Goal: Transaction & Acquisition: Purchase product/service

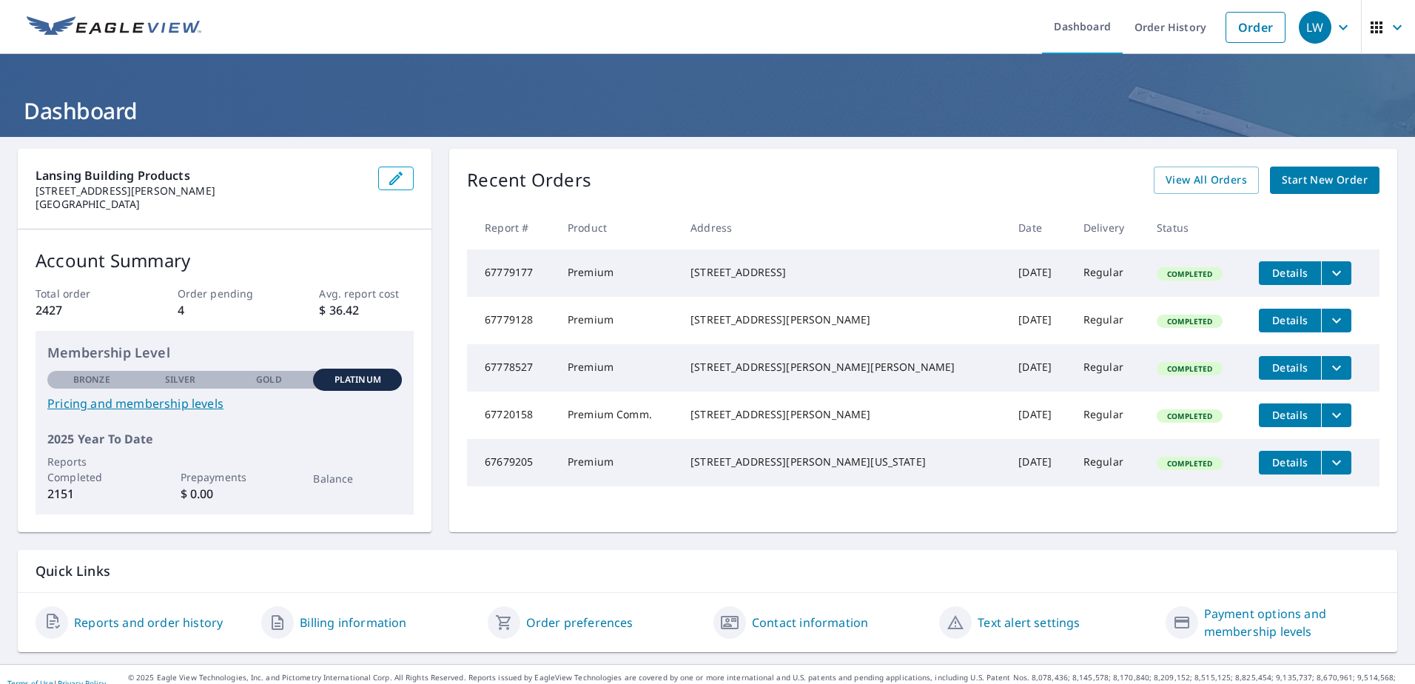
click at [1299, 173] on span "Start New Order" at bounding box center [1325, 180] width 86 height 18
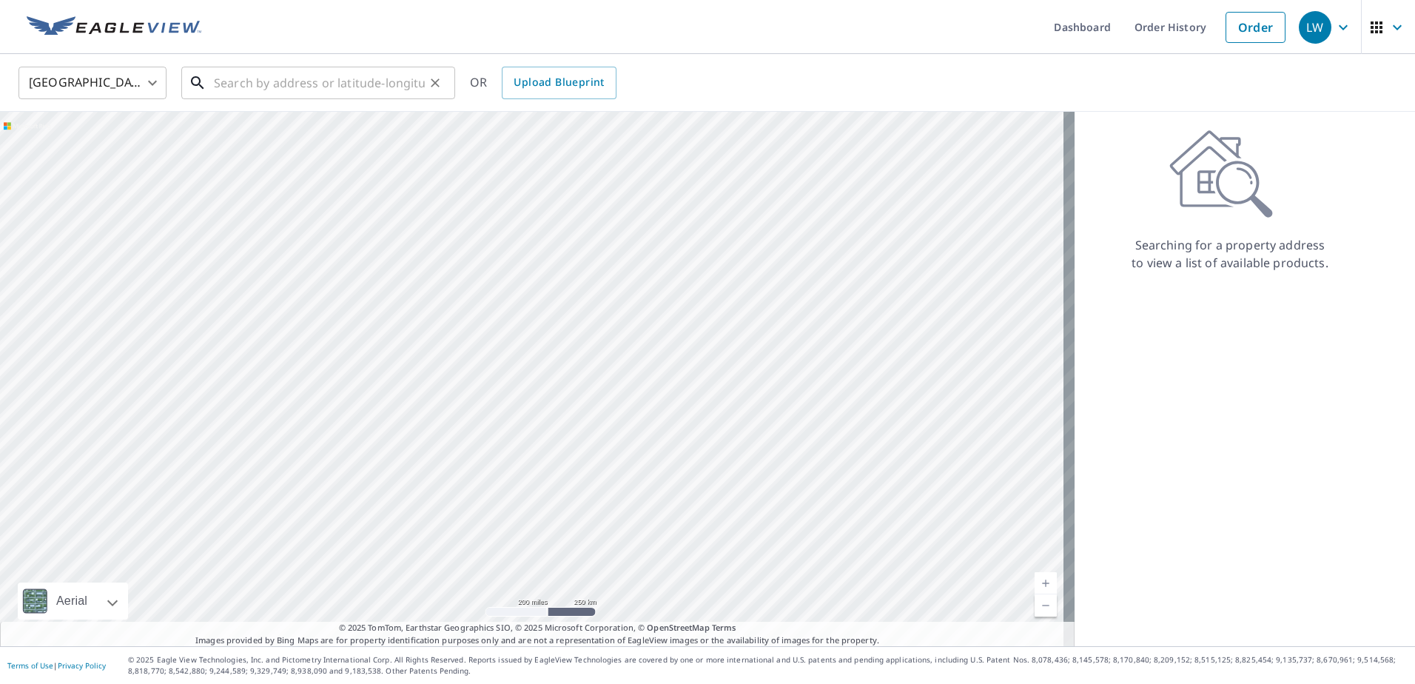
click at [301, 86] on input "text" at bounding box center [319, 82] width 211 height 41
click at [326, 87] on input "text" at bounding box center [319, 82] width 211 height 41
click at [335, 78] on input "text" at bounding box center [319, 82] width 211 height 41
click at [1172, 25] on link "Order History" at bounding box center [1170, 27] width 95 height 54
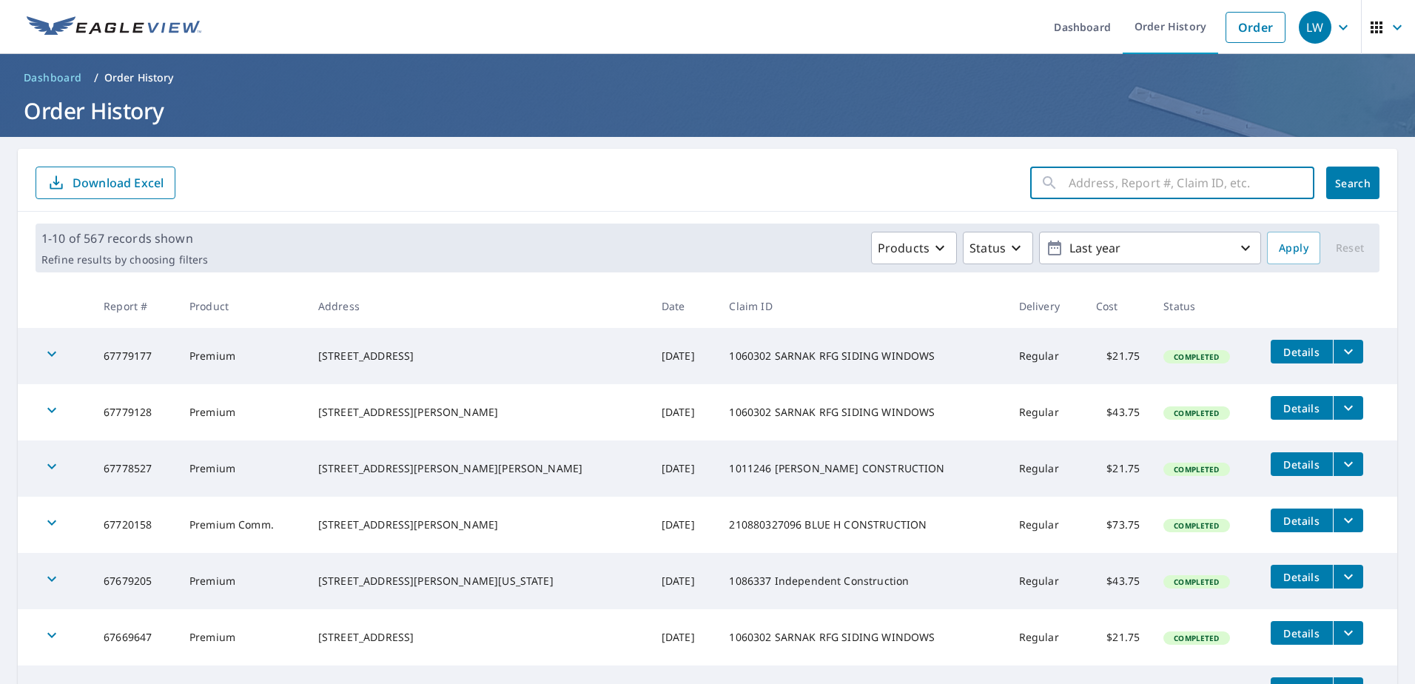
drag, startPoint x: 1087, startPoint y: 198, endPoint x: 1080, endPoint y: 195, distance: 8.0
click at [1093, 198] on input "text" at bounding box center [1192, 182] width 246 height 41
type input "314 [PERSON_NAME]"
click button "Search" at bounding box center [1352, 182] width 53 height 33
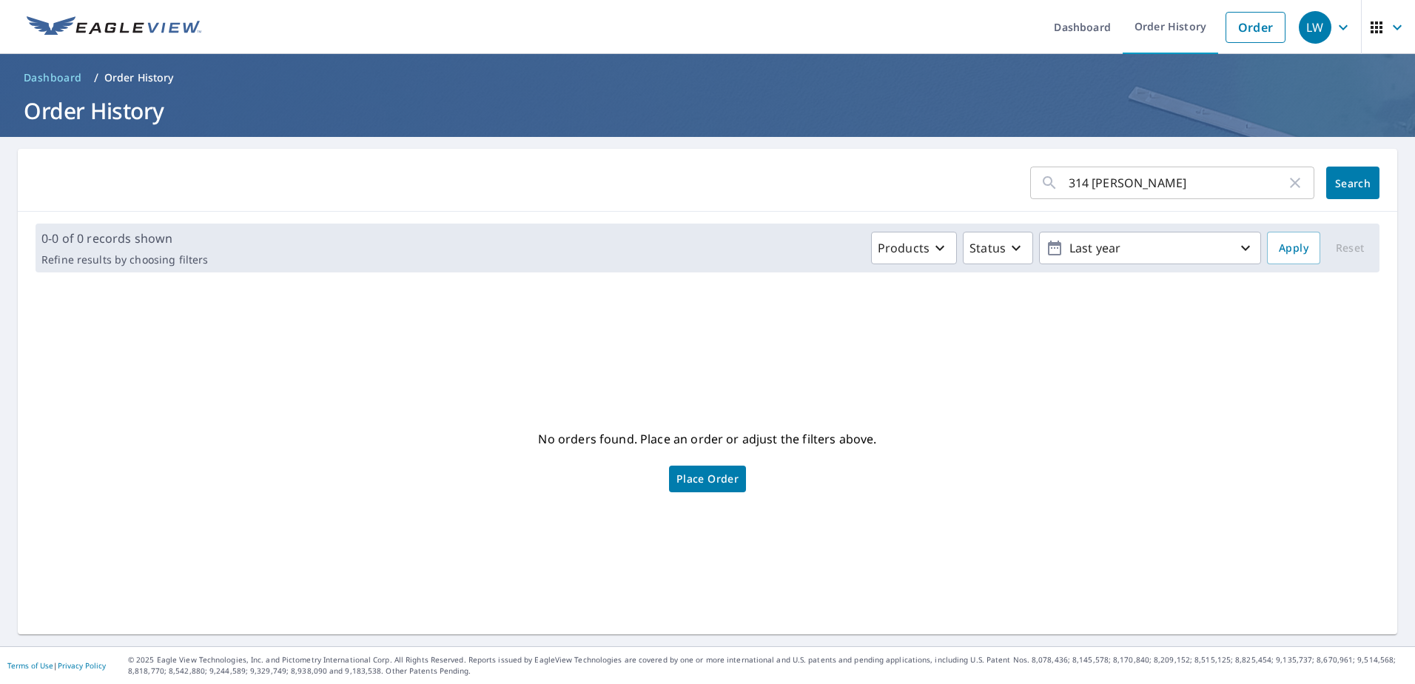
click at [702, 480] on span "Place Order" at bounding box center [707, 478] width 62 height 7
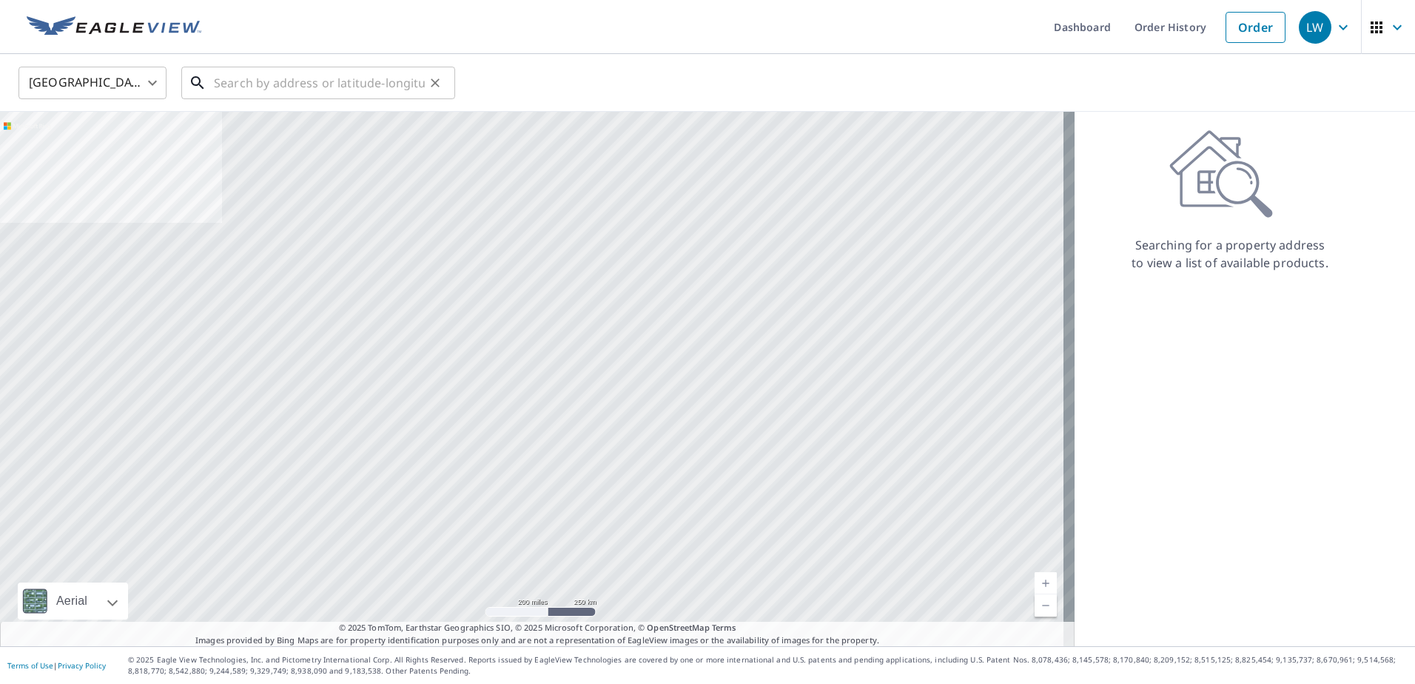
click at [313, 71] on input "text" at bounding box center [319, 82] width 211 height 41
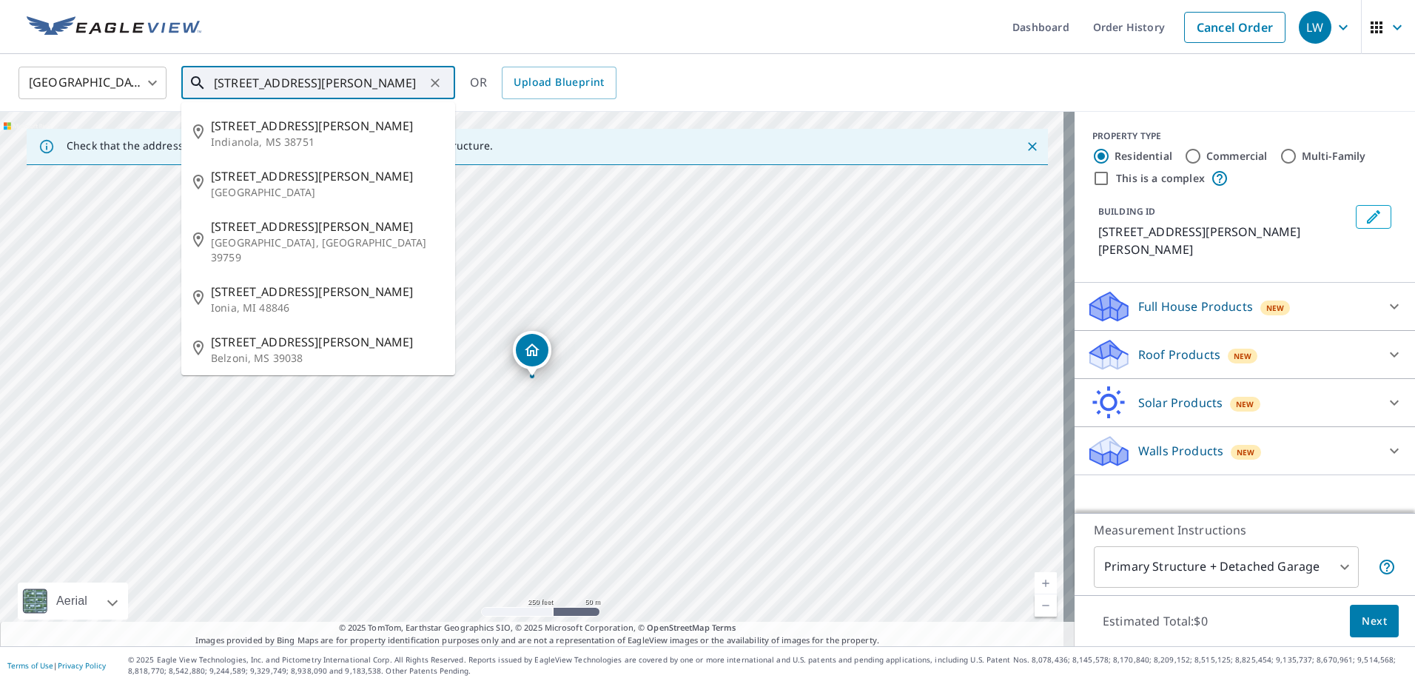
click at [311, 93] on input "[STREET_ADDRESS][PERSON_NAME]" at bounding box center [319, 82] width 211 height 41
click at [357, 89] on input "[STREET_ADDRESS][PERSON_NAME]" at bounding box center [319, 82] width 211 height 41
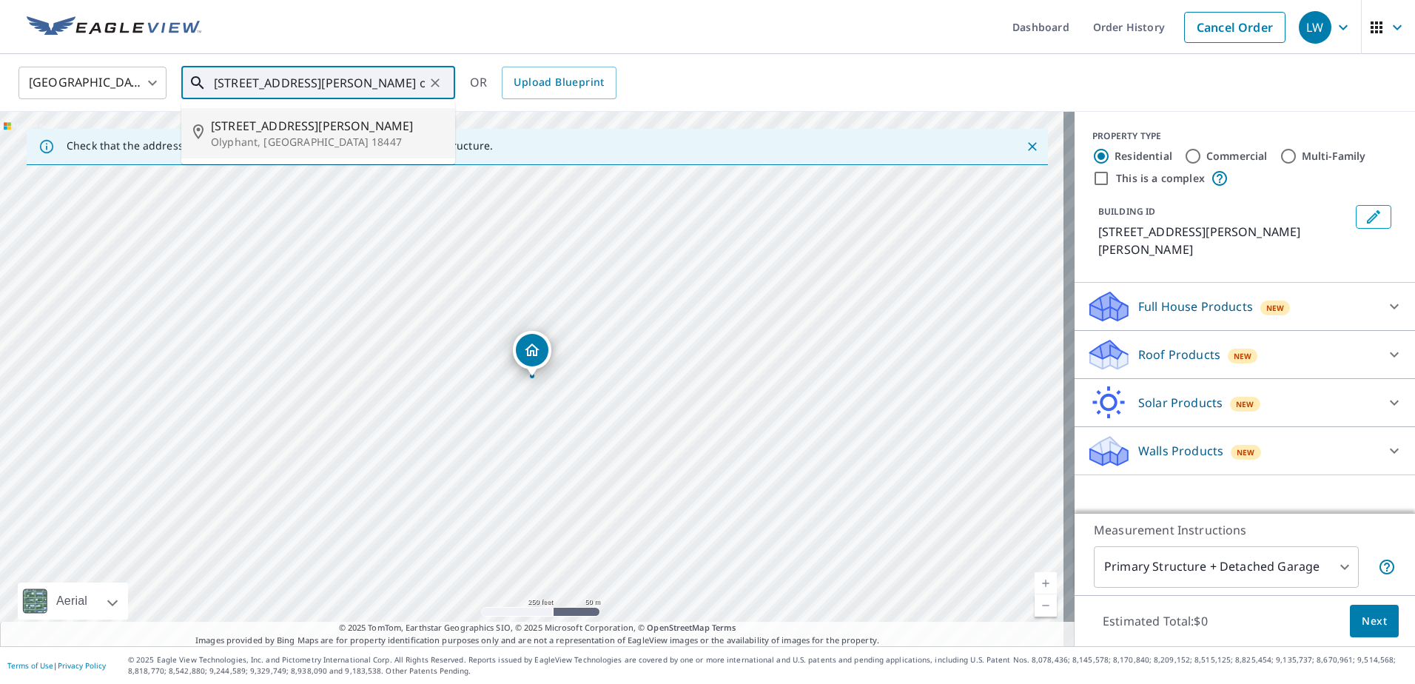
click at [328, 138] on p "Olyphant, [GEOGRAPHIC_DATA] 18447" at bounding box center [327, 142] width 232 height 15
type input "[STREET_ADDRESS][PERSON_NAME]"
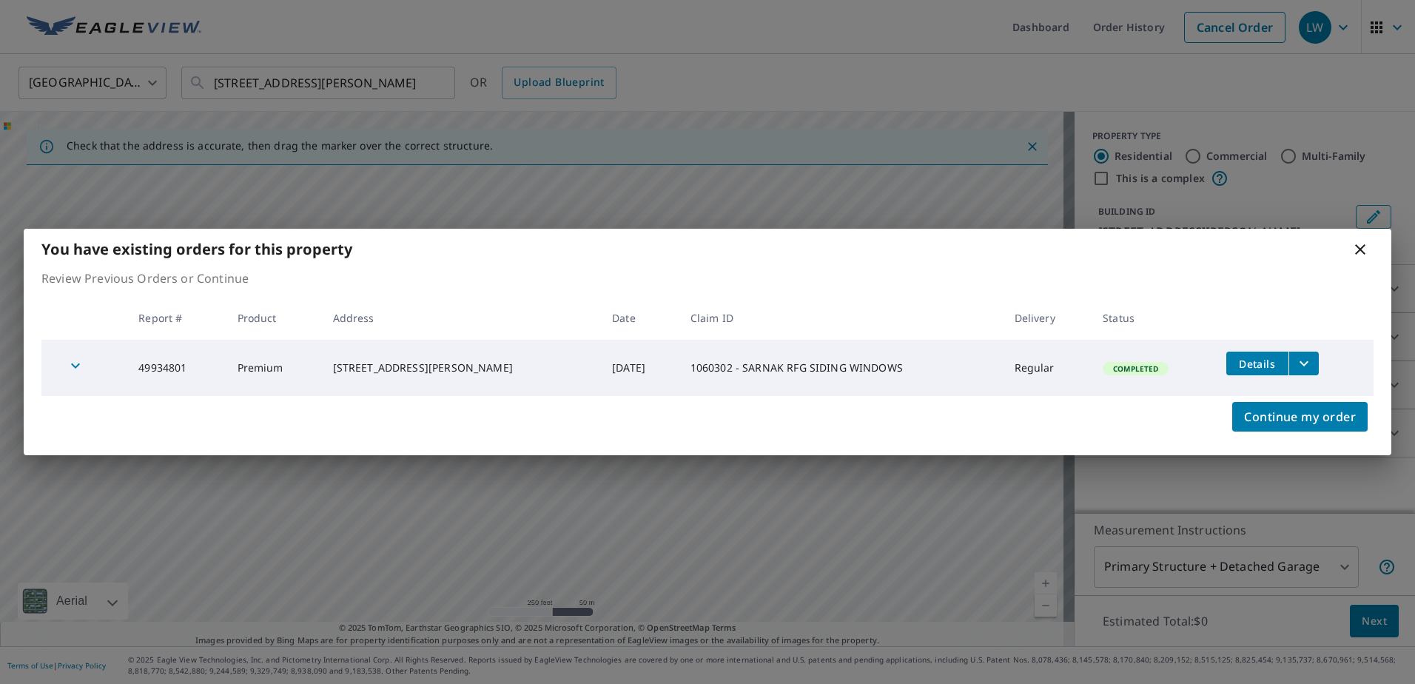
click at [166, 359] on td "49934801" at bounding box center [176, 368] width 98 height 56
click at [165, 371] on td "49934801" at bounding box center [176, 368] width 98 height 56
copy td "49934801"
click at [1359, 249] on icon at bounding box center [1360, 249] width 10 height 10
